Goal: Task Accomplishment & Management: Use online tool/utility

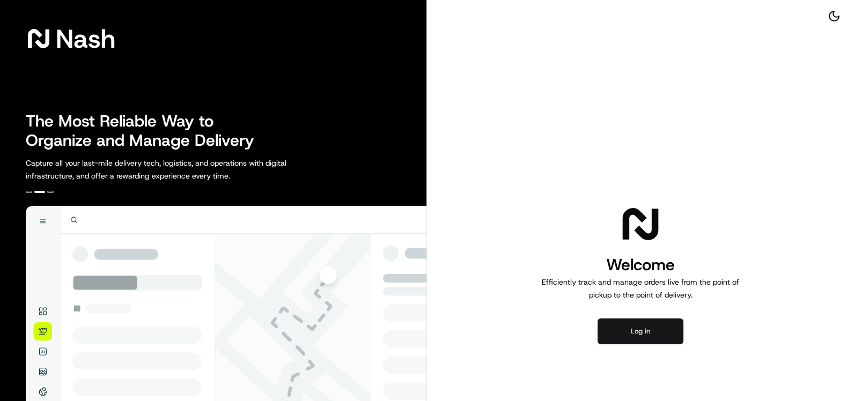
click at [628, 333] on button "Log in" at bounding box center [641, 332] width 86 height 26
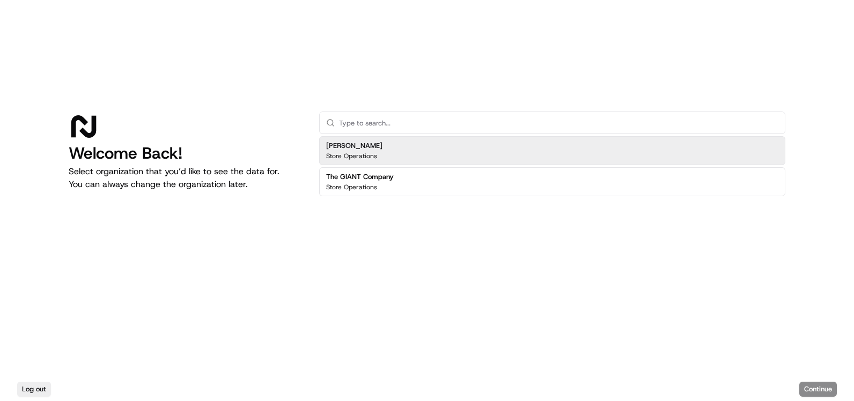
click at [512, 152] on div "[PERSON_NAME] Store Operations" at bounding box center [552, 150] width 466 height 29
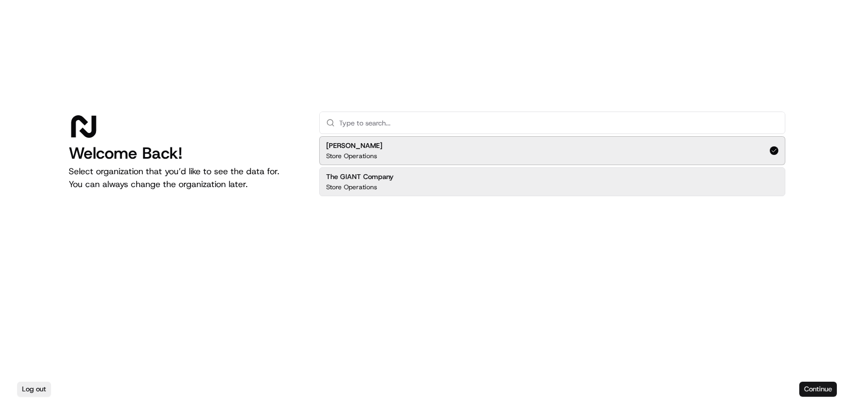
click at [813, 388] on button "Continue" at bounding box center [819, 389] width 38 height 15
